Goal: Transaction & Acquisition: Download file/media

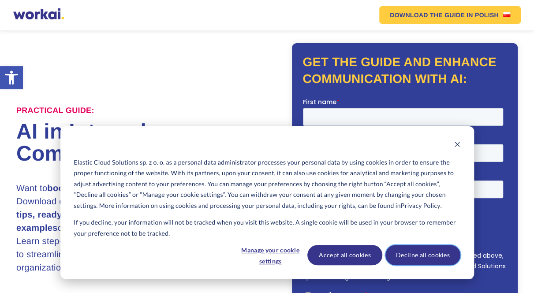
click at [427, 257] on button "Decline all cookies" at bounding box center [422, 255] width 75 height 20
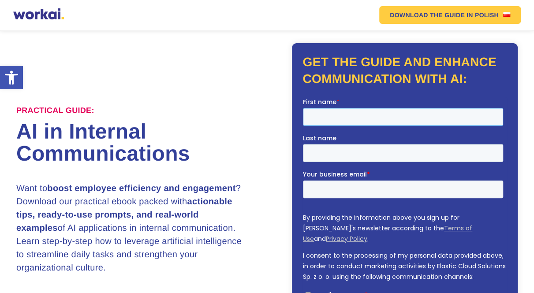
click at [340, 118] on input "First name *" at bounding box center [403, 117] width 200 height 18
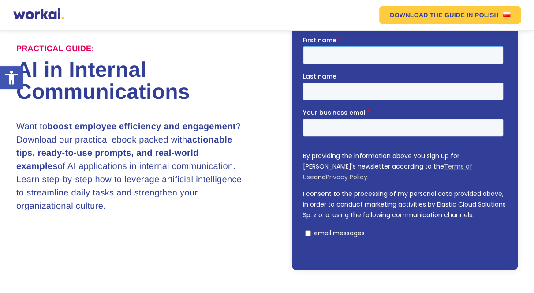
scroll to position [86, 0]
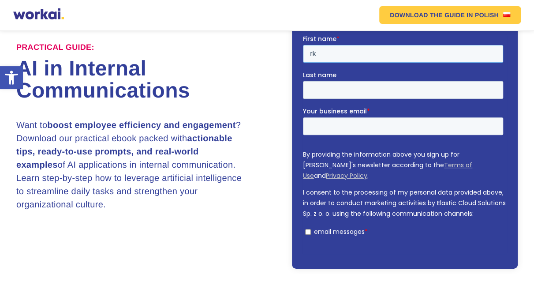
type input "rk"
click at [437, 81] on input "Last name" at bounding box center [403, 90] width 200 height 18
type input "prasad"
click at [408, 117] on input "Your business email *" at bounding box center [403, 126] width 200 height 18
type input "[EMAIL_ADDRESS][DOMAIN_NAME]"
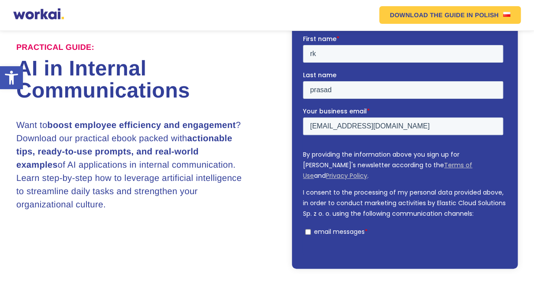
click at [339, 254] on input "✅ DOWNLOAD NOW" at bounding box center [344, 262] width 82 height 17
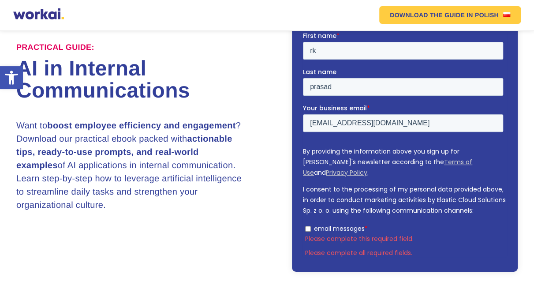
click at [310, 226] on input "email messages *" at bounding box center [308, 229] width 6 height 6
checkbox input "true"
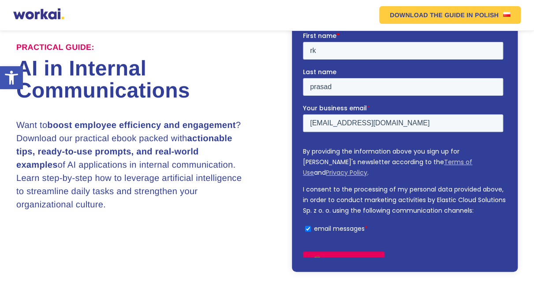
click at [327, 244] on div "✅ DOWNLOAD NOW" at bounding box center [405, 260] width 204 height 32
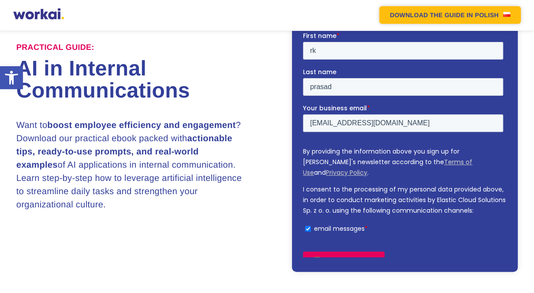
click at [520, 23] on link "DOWNLOAD THE GUIDE IN POLISH" at bounding box center [449, 15] width 141 height 18
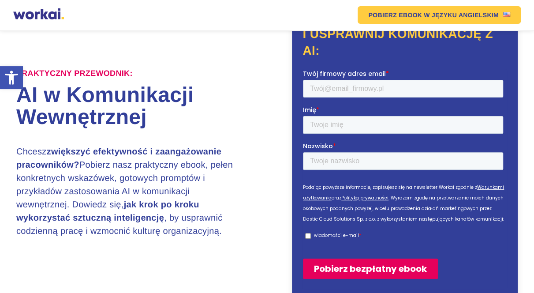
scroll to position [80, 0]
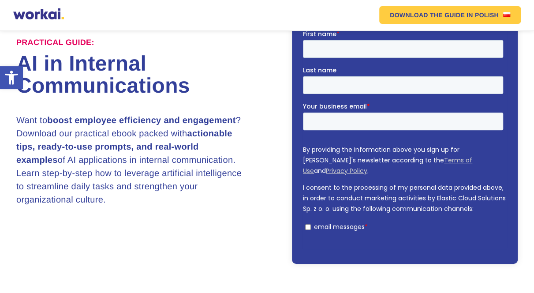
scroll to position [94, 0]
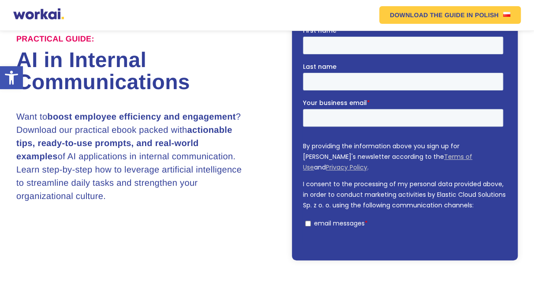
click at [330, 246] on input "✅ DOWNLOAD NOW" at bounding box center [344, 254] width 82 height 17
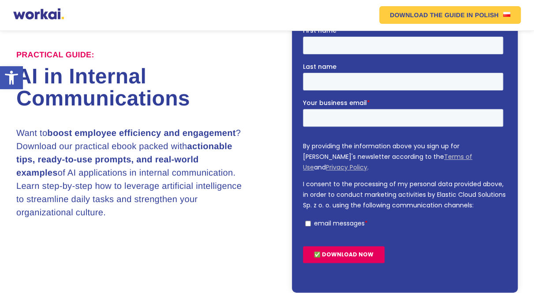
scroll to position [110, 0]
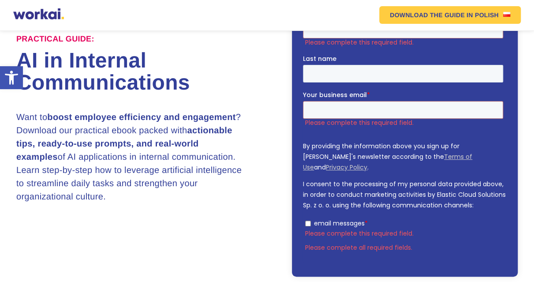
click at [309, 220] on input "email messages *" at bounding box center [308, 223] width 6 height 6
checkbox input "true"
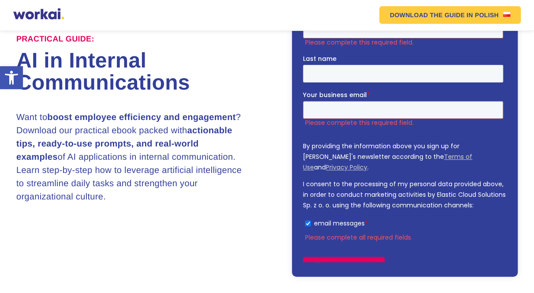
click at [349, 31] on input "First name *" at bounding box center [403, 29] width 200 height 18
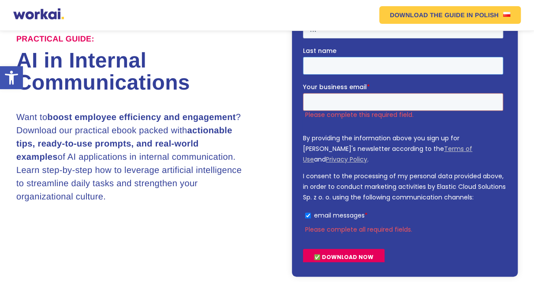
click at [442, 56] on input "Last name" at bounding box center [403, 65] width 200 height 18
click at [312, 26] on input "rk" at bounding box center [403, 29] width 200 height 18
type input "Rk"
click at [428, 56] on input "Last name" at bounding box center [403, 65] width 200 height 18
type input "Prasad"
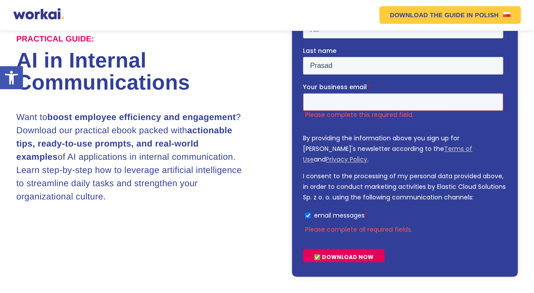
click at [413, 93] on input "Your business email *" at bounding box center [403, 102] width 200 height 18
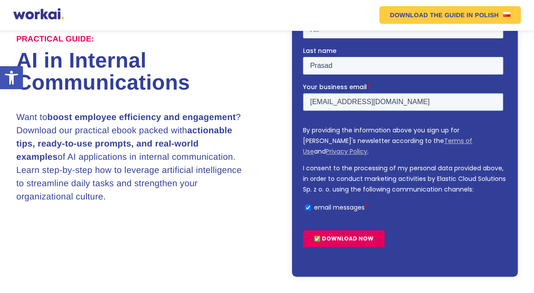
type input "[EMAIL_ADDRESS][DOMAIN_NAME]"
click at [339, 230] on input "✅ DOWNLOAD NOW" at bounding box center [344, 238] width 82 height 17
